Goal: Task Accomplishment & Management: Complete application form

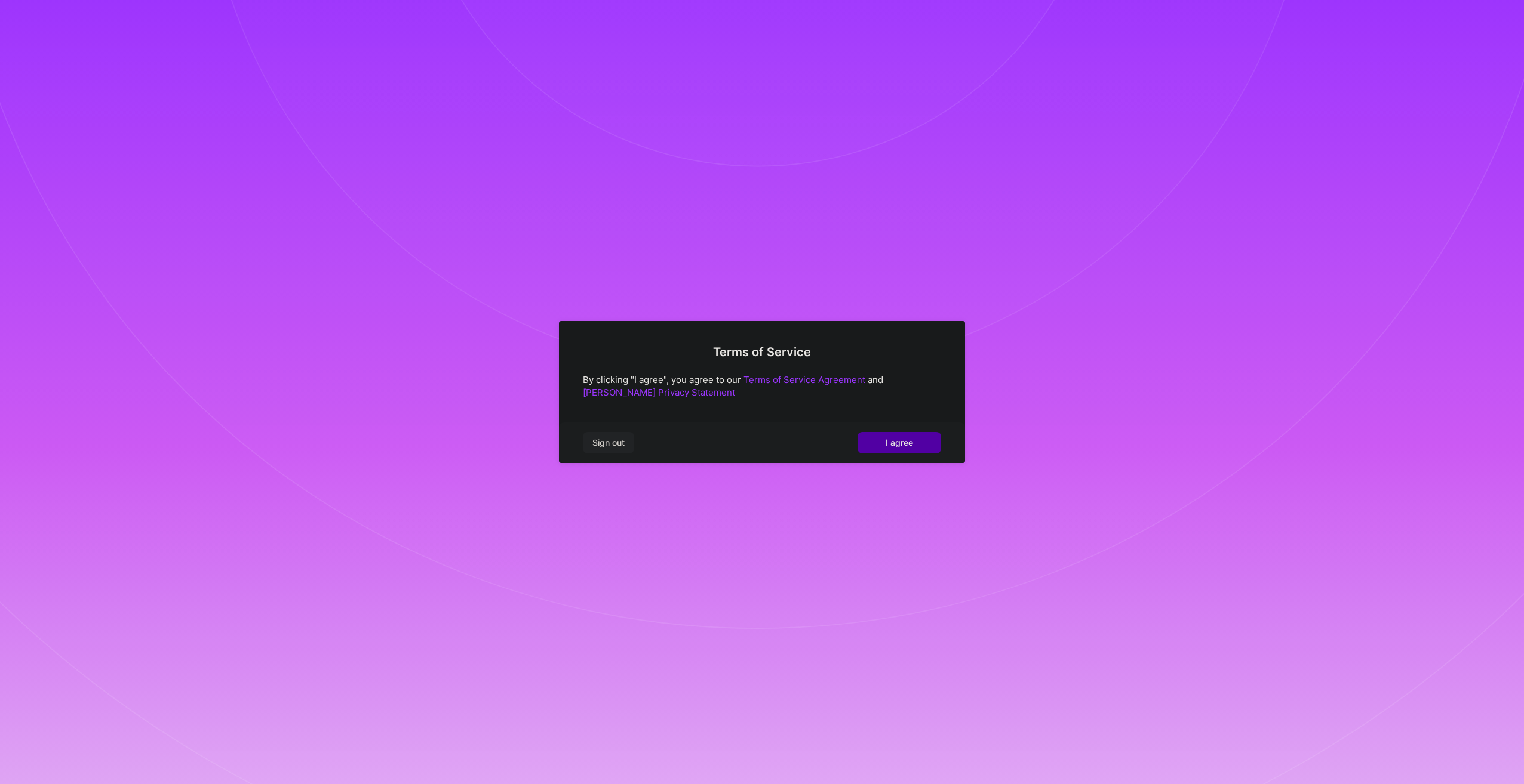
click at [901, 450] on button "I agree" at bounding box center [899, 442] width 84 height 21
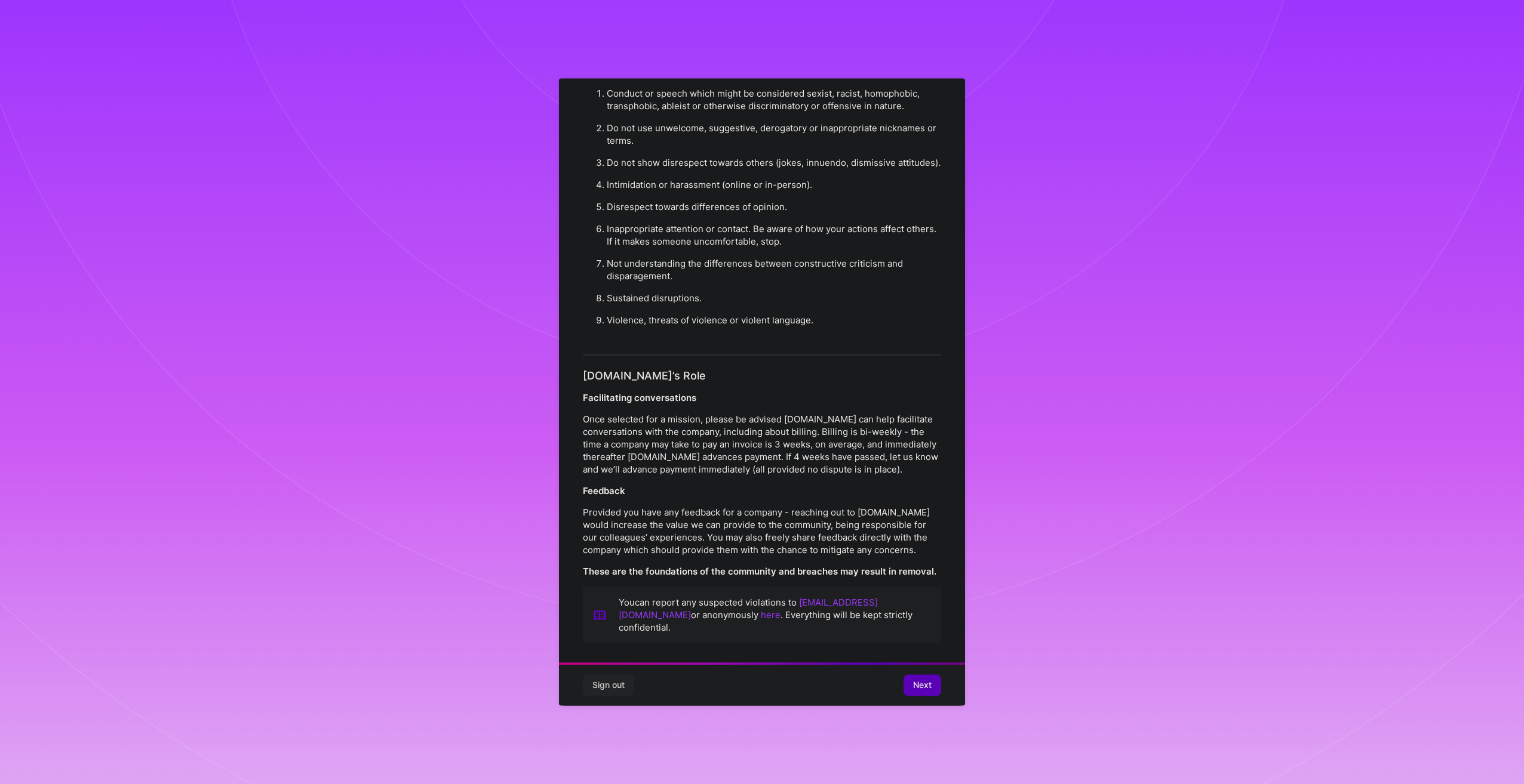
scroll to position [50, 0]
click at [917, 686] on span "Next" at bounding box center [923, 686] width 19 height 12
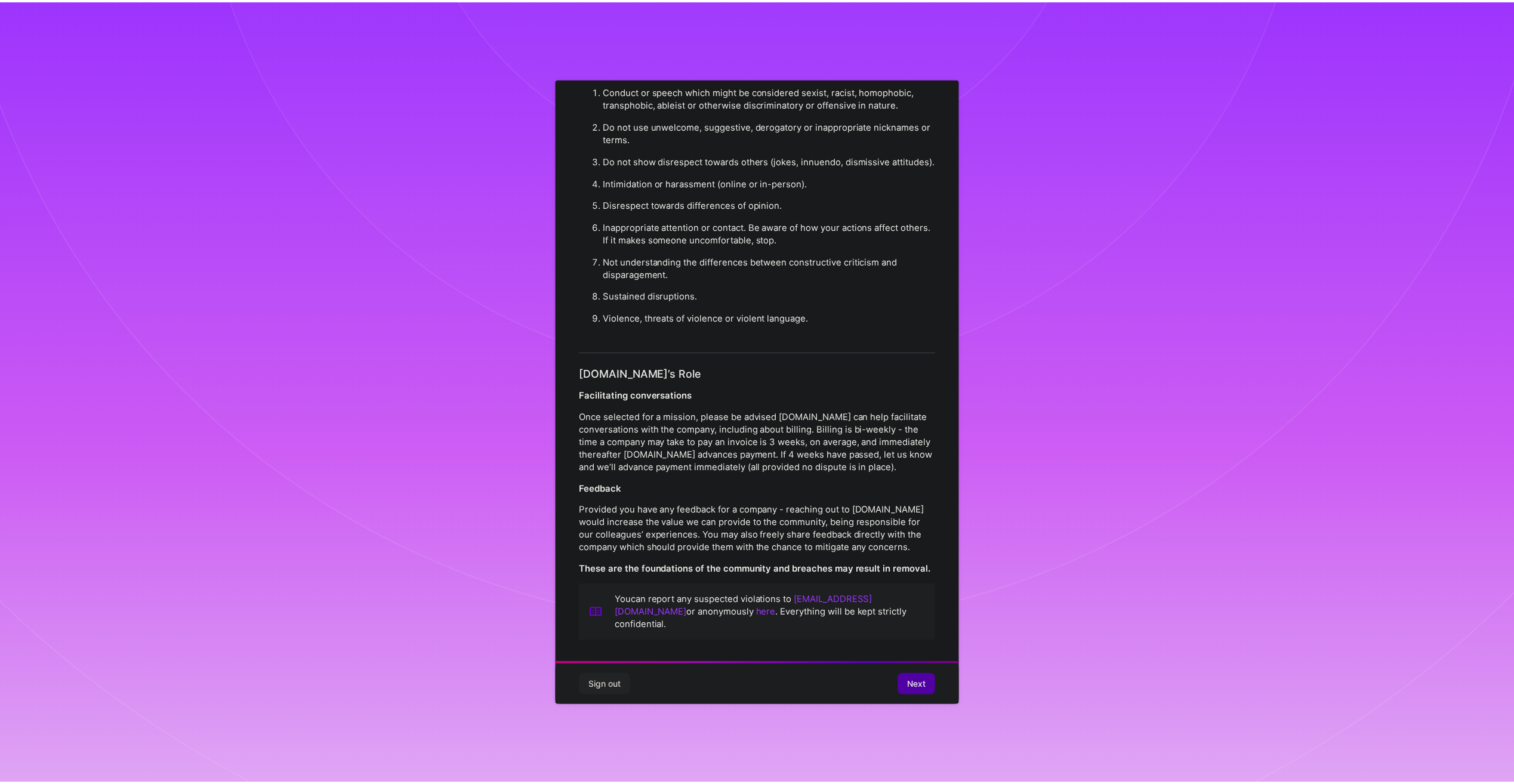
scroll to position [0, 0]
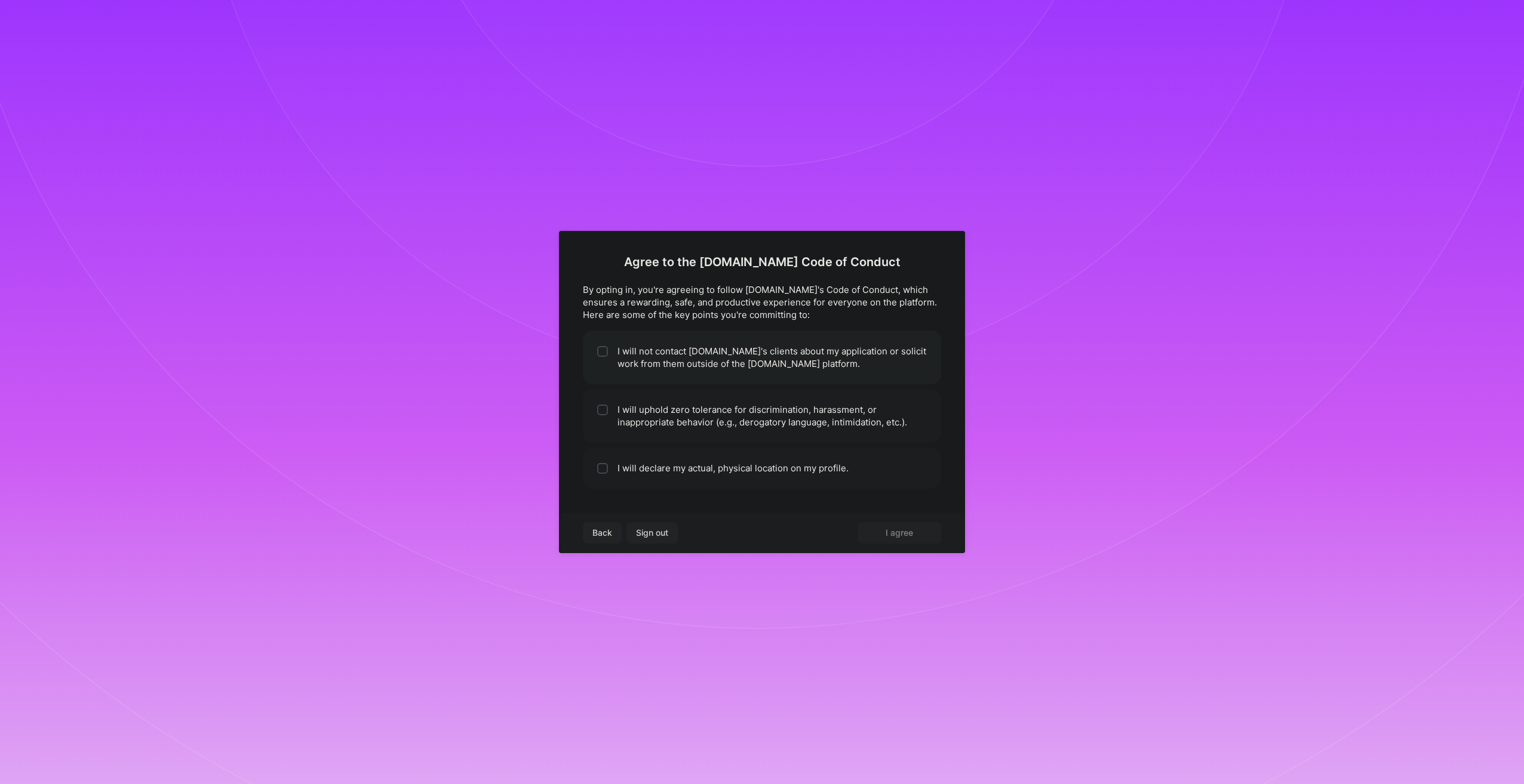
click at [661, 357] on li "I will not contact [DOMAIN_NAME]'s clients about my application or solicit work…" at bounding box center [762, 357] width 358 height 53
checkbox input "true"
click at [653, 422] on li "I will uphold zero tolerance for discrimination, harassment, or inappropriate b…" at bounding box center [762, 416] width 358 height 53
checkbox input "true"
click at [691, 470] on li "I will declare my actual, physical location on my profile." at bounding box center [762, 468] width 358 height 41
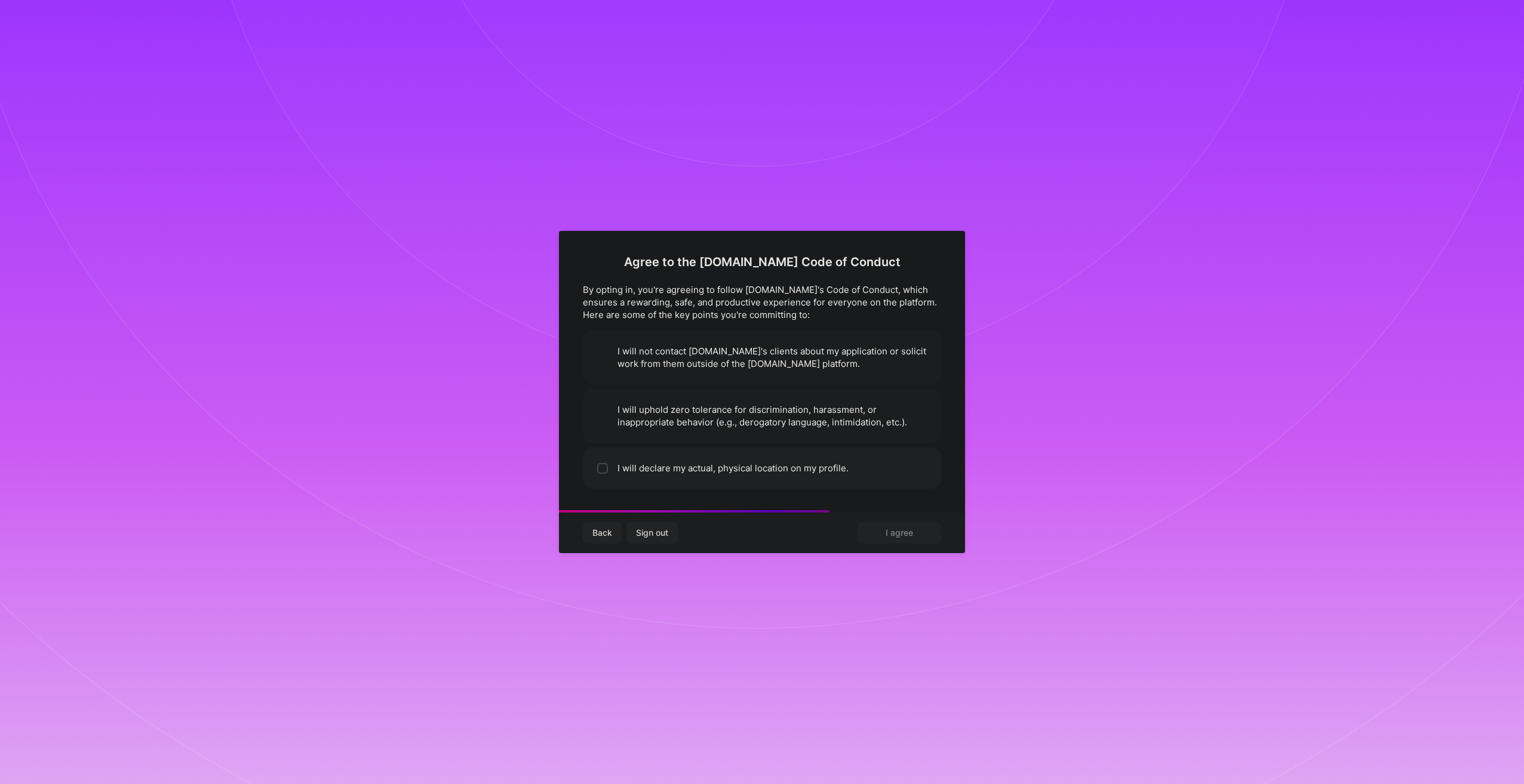
checkbox input "true"
click at [917, 534] on button "I agree" at bounding box center [899, 533] width 84 height 21
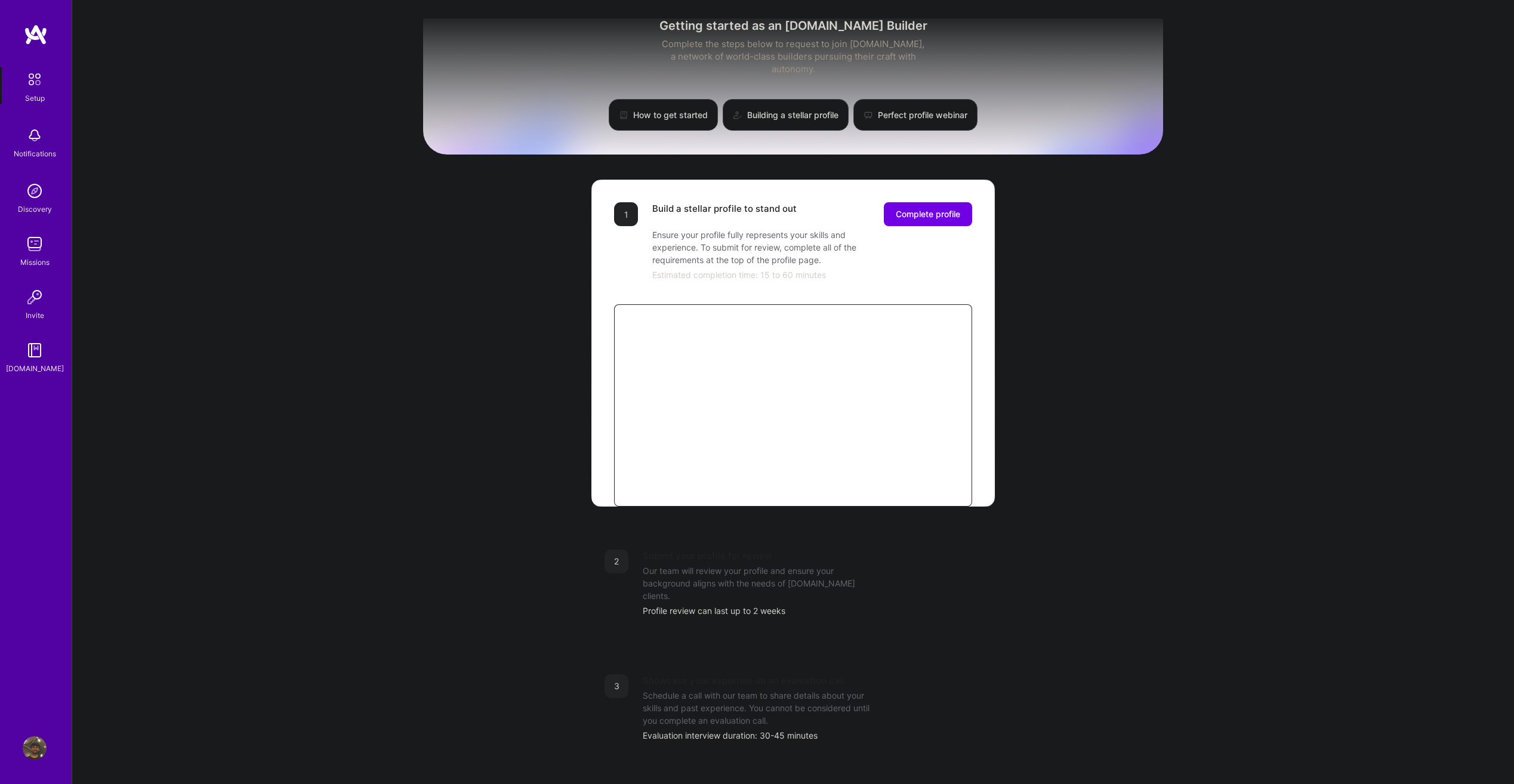
click at [39, 253] on img at bounding box center [35, 244] width 24 height 24
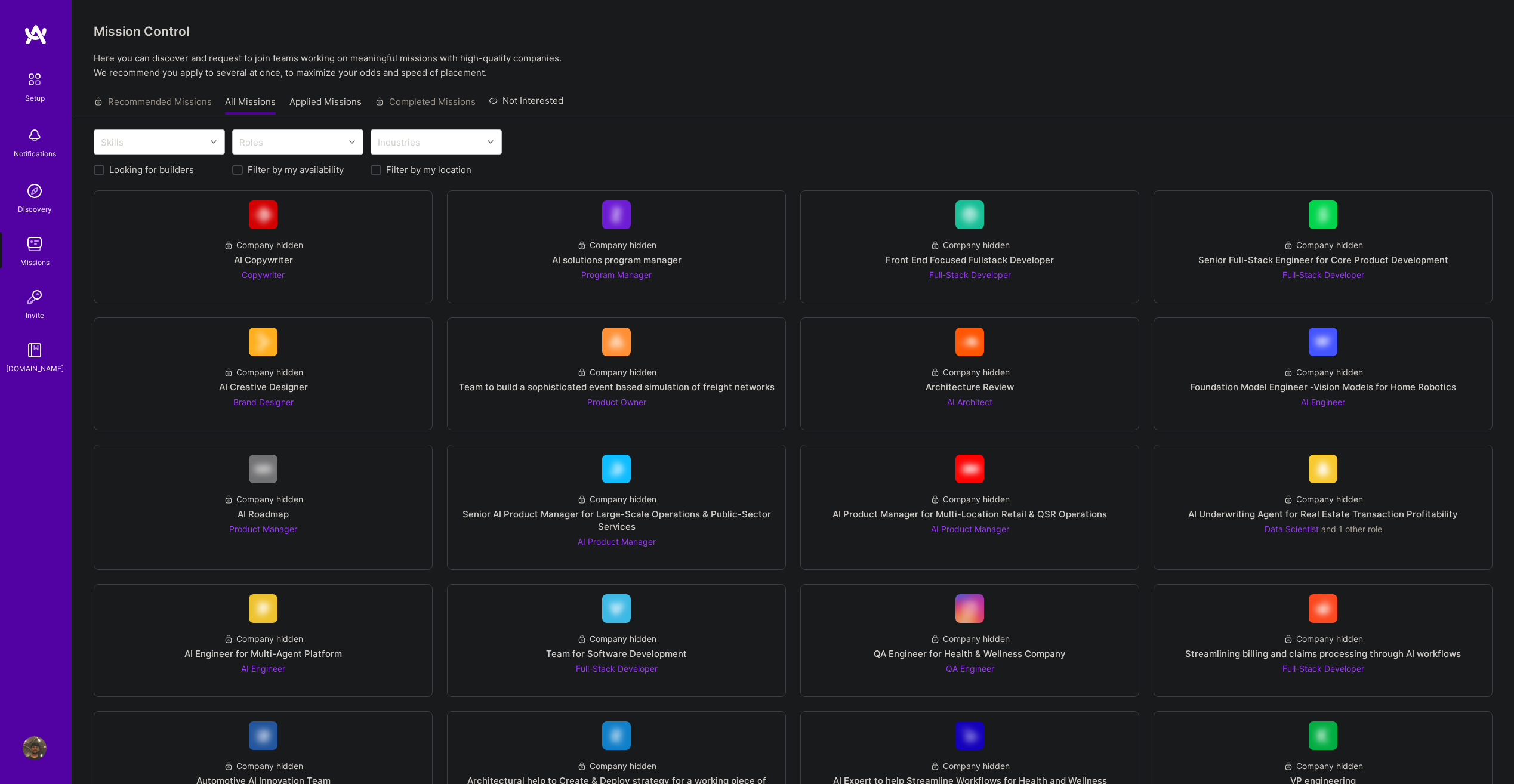
click at [179, 145] on div "Skills" at bounding box center [150, 142] width 112 height 24
type input "java"
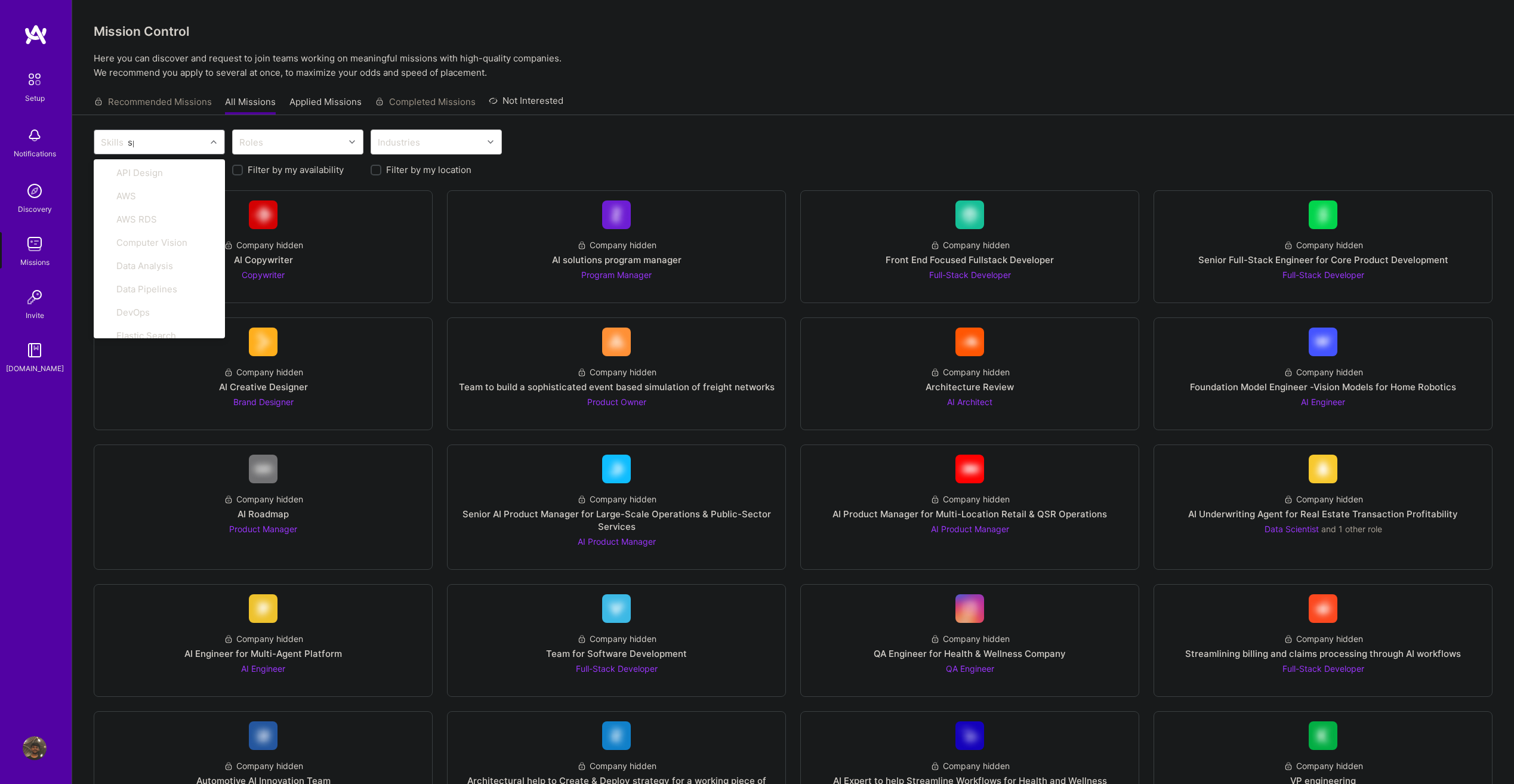
type input "spr"
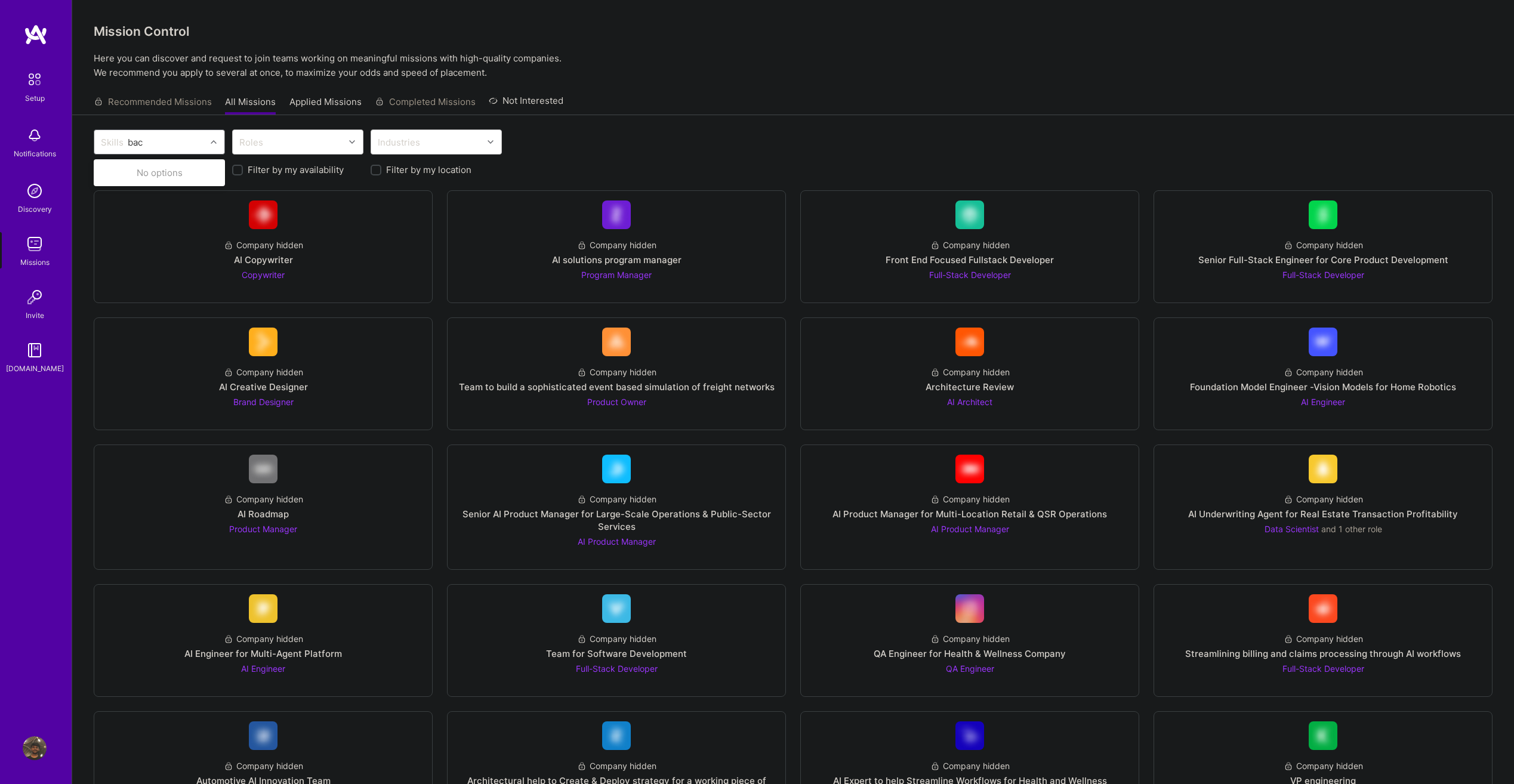
type input "back"
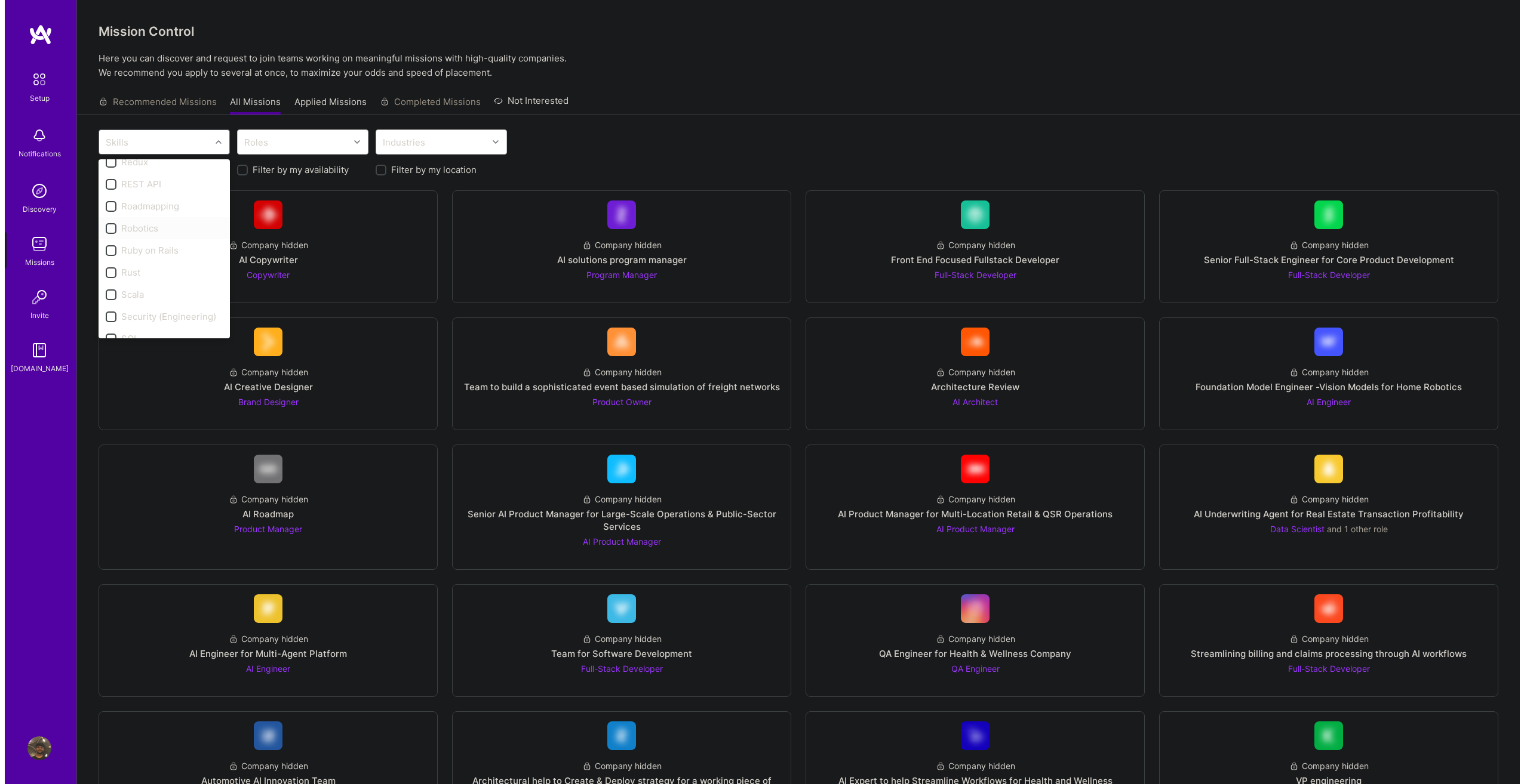
scroll to position [1253, 0]
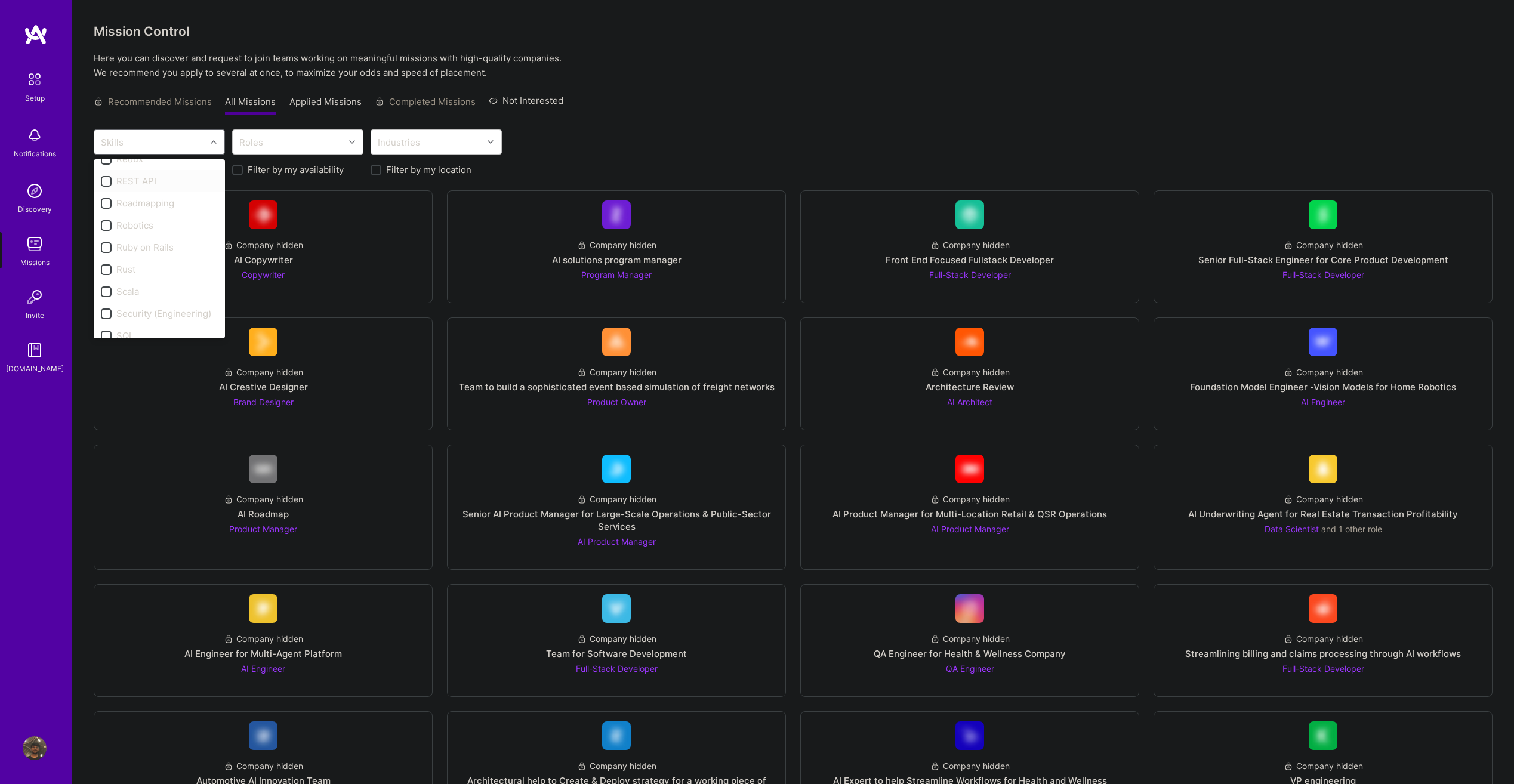
click at [138, 185] on div "REST API" at bounding box center [159, 181] width 117 height 13
checkbox input "true"
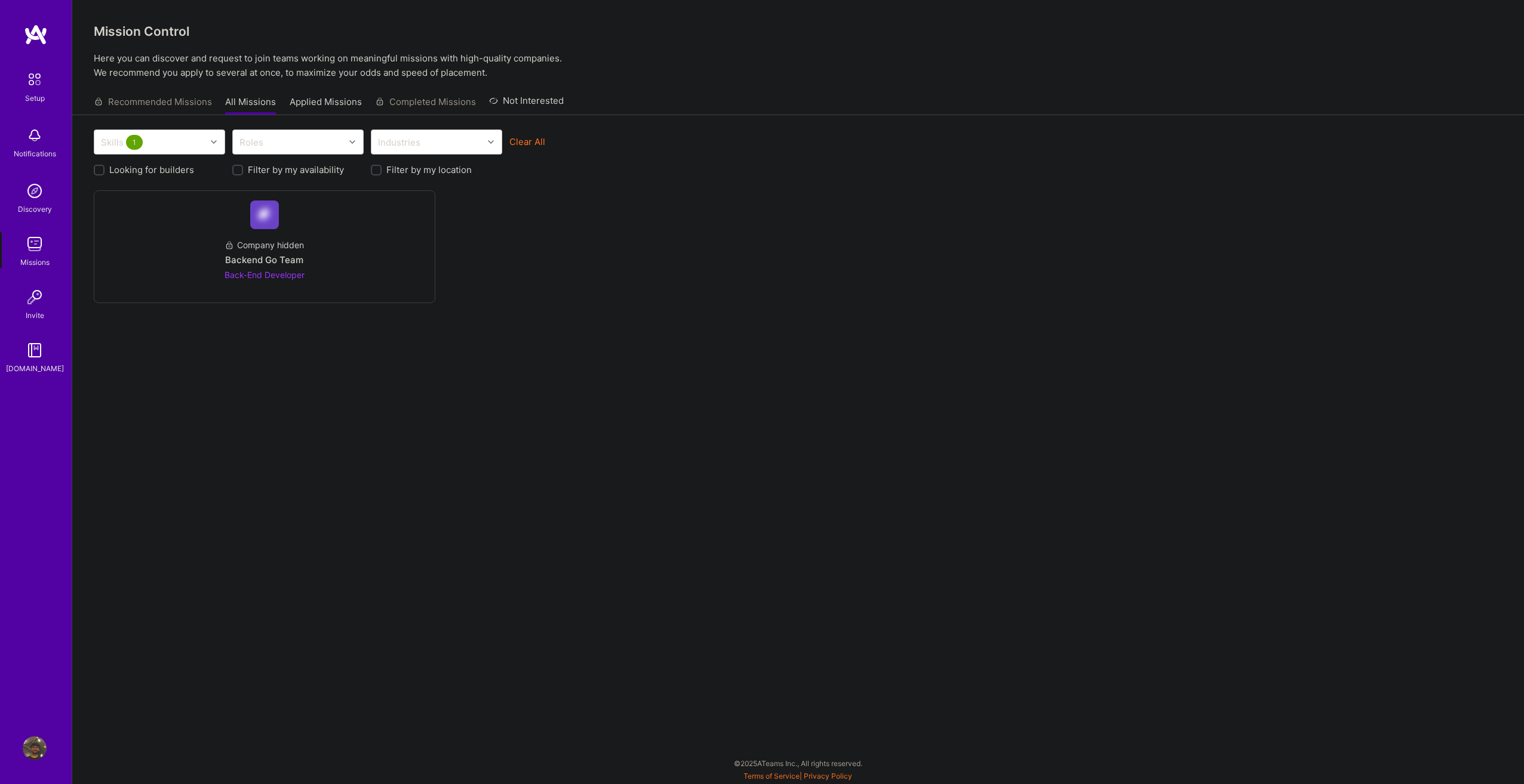
click at [434, 345] on div "Skills 1 Roles Industries Clear All Looking for builders Filter by my availabil…" at bounding box center [798, 428] width 1452 height 627
click at [253, 241] on div "Company hidden" at bounding box center [264, 245] width 80 height 13
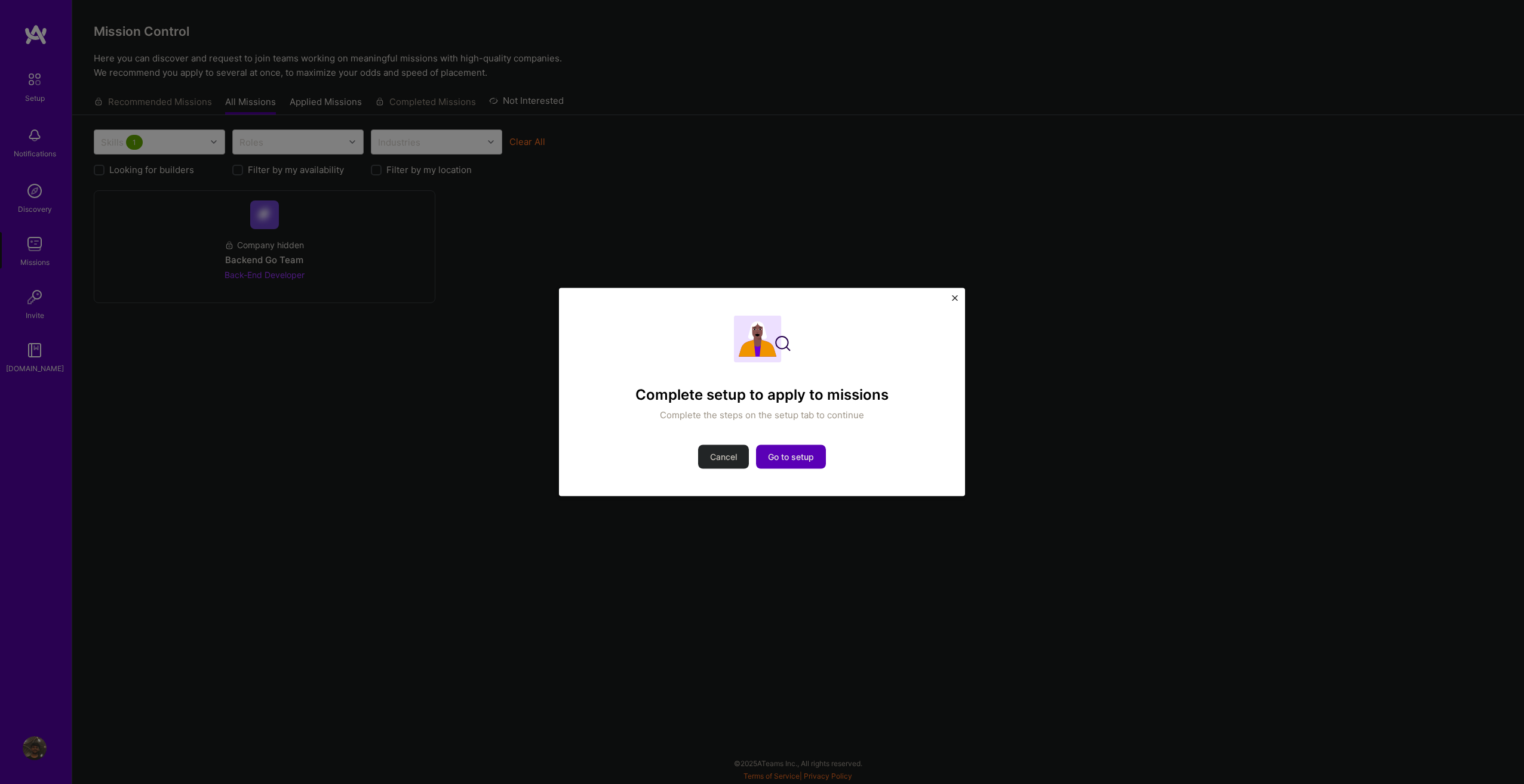
click at [423, 406] on div "Complete setup to apply to missions Complete the steps on the setup tab to cont…" at bounding box center [762, 392] width 1524 height 784
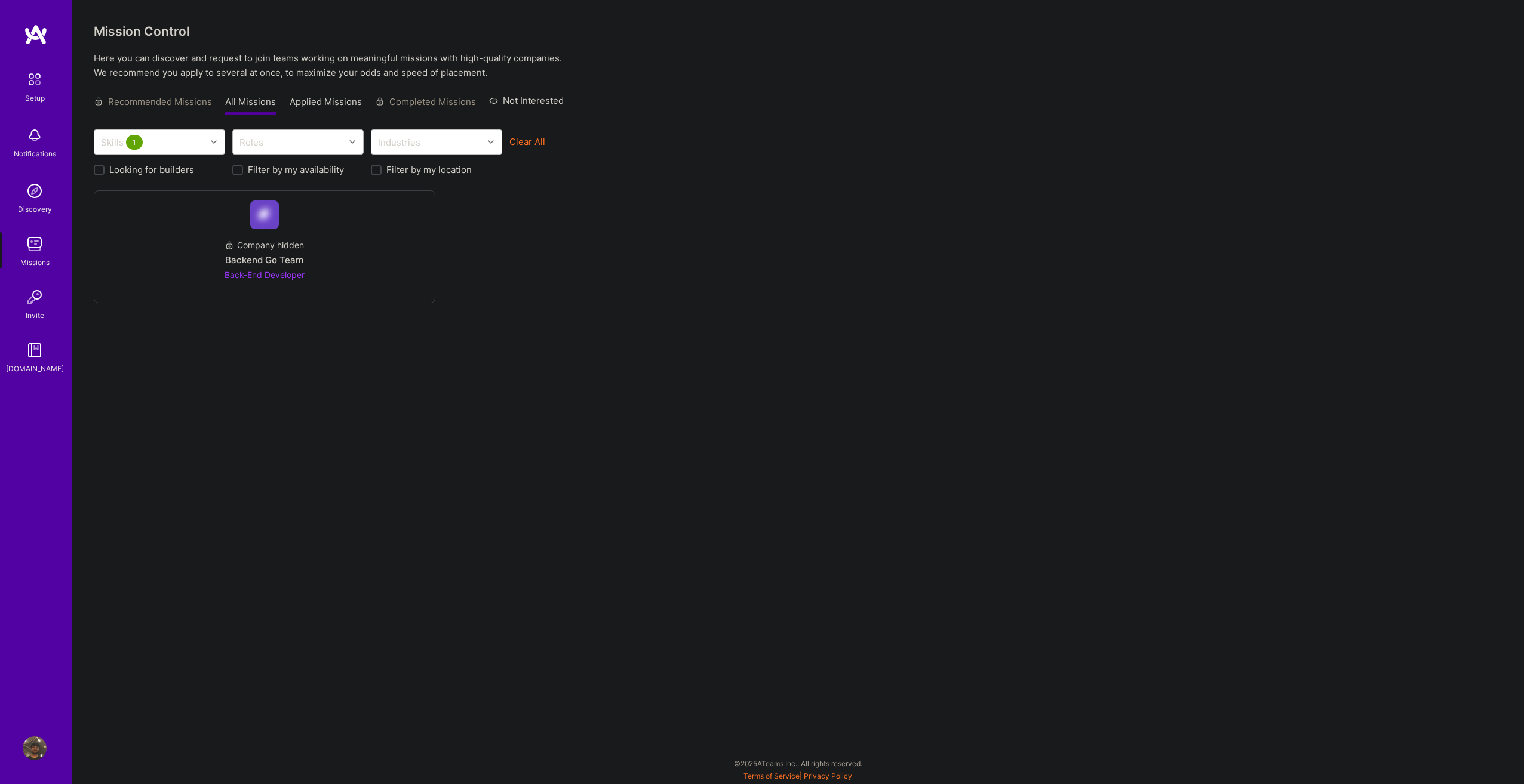
click at [317, 135] on div "Roles" at bounding box center [289, 142] width 112 height 24
